Goal: Task Accomplishment & Management: Manage account settings

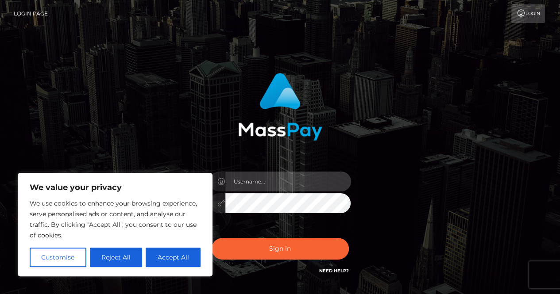
click at [273, 186] on input "text" at bounding box center [288, 182] width 126 height 20
type input "[EMAIL_ADDRESS][DOMAIN_NAME]"
click at [212, 238] on button "Sign in" at bounding box center [280, 249] width 137 height 22
